Goal: Transaction & Acquisition: Purchase product/service

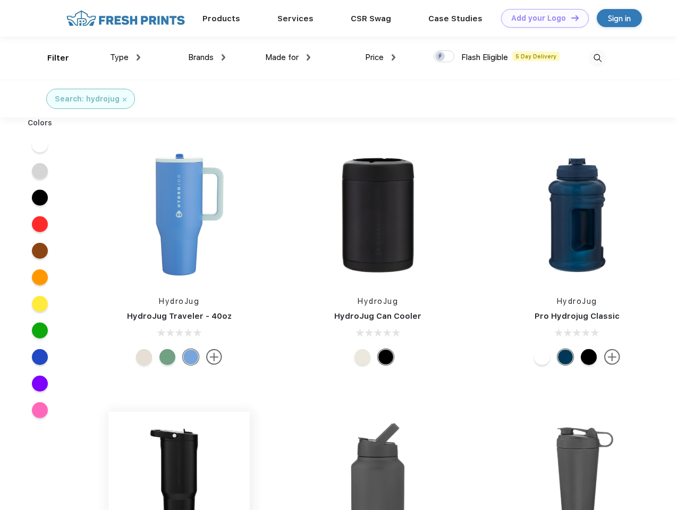
scroll to position [1, 0]
click at [541, 18] on link "Add your Logo Design Tool" at bounding box center [545, 18] width 88 height 19
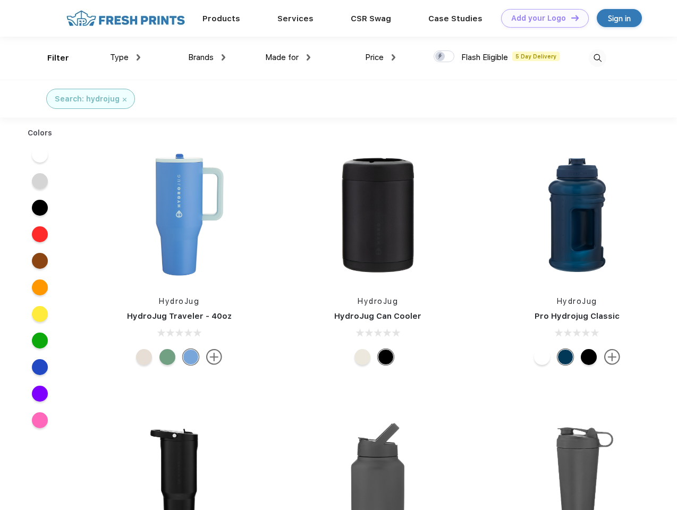
click at [0, 0] on div "Design Tool" at bounding box center [0, 0] width 0 height 0
click at [570, 18] on link "Add your Logo Design Tool" at bounding box center [545, 18] width 88 height 19
click at [51, 58] on div "Filter" at bounding box center [58, 58] width 22 height 12
click at [125, 57] on span "Type" at bounding box center [119, 58] width 19 height 10
click at [207, 57] on span "Brands" at bounding box center [200, 58] width 25 height 10
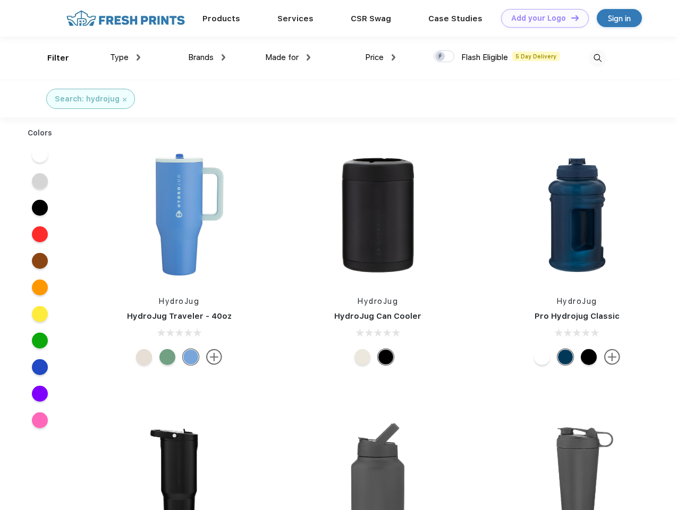
click at [288, 57] on span "Made for" at bounding box center [281, 58] width 33 height 10
click at [380, 57] on span "Price" at bounding box center [374, 58] width 19 height 10
click at [444, 57] on div at bounding box center [443, 56] width 21 height 12
click at [440, 57] on input "checkbox" at bounding box center [436, 53] width 7 height 7
click at [597, 58] on img at bounding box center [598, 58] width 18 height 18
